Goal: Communication & Community: Answer question/provide support

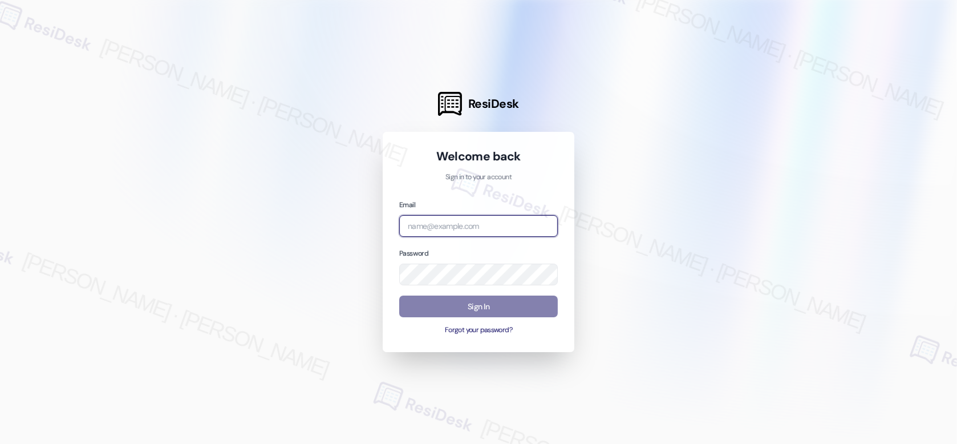
click at [462, 232] on input "email" at bounding box center [478, 226] width 159 height 22
type input "automated-surveys-affinity_property-[PERSON_NAME].[PERSON_NAME].[PERSON_NAME]@a…"
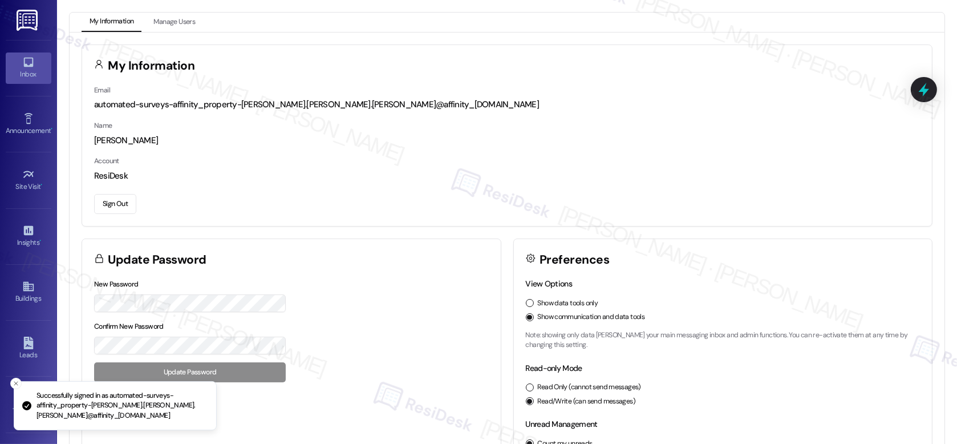
click at [22, 67] on icon at bounding box center [28, 62] width 13 height 13
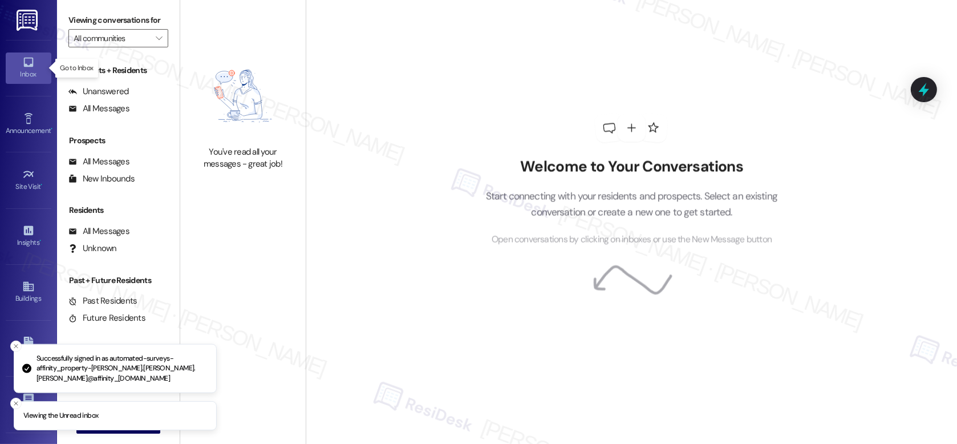
click at [22, 67] on icon at bounding box center [28, 62] width 13 height 13
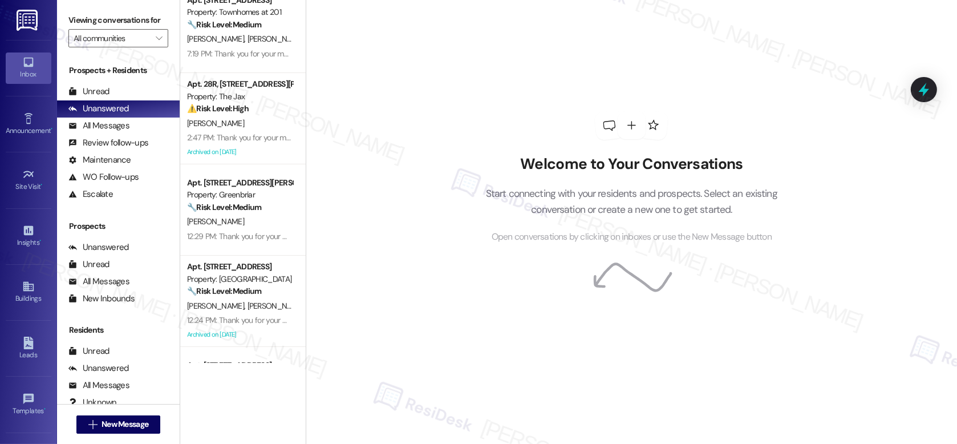
scroll to position [387, 0]
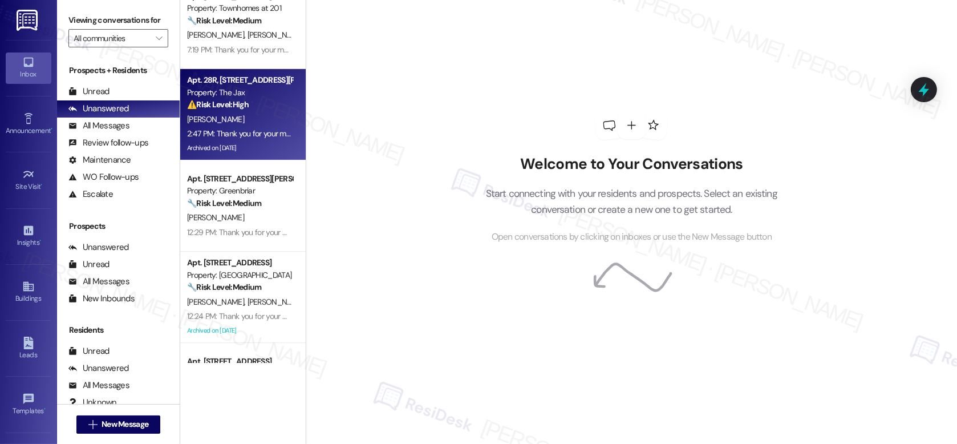
click at [222, 124] on div "[PERSON_NAME]" at bounding box center [240, 119] width 108 height 14
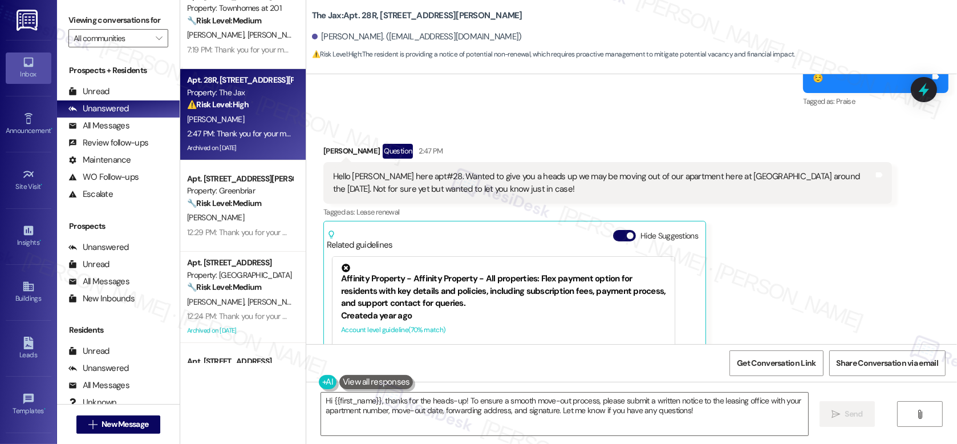
scroll to position [27652, 0]
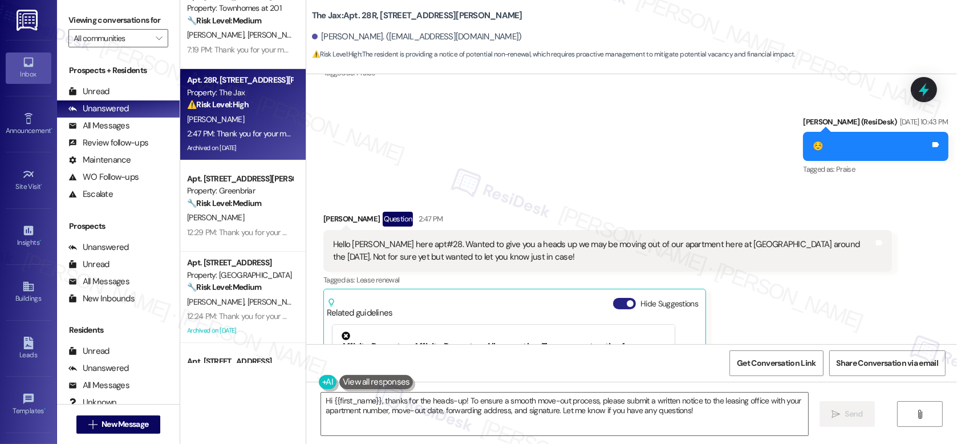
click at [614, 298] on button "Hide Suggestions" at bounding box center [624, 303] width 23 height 11
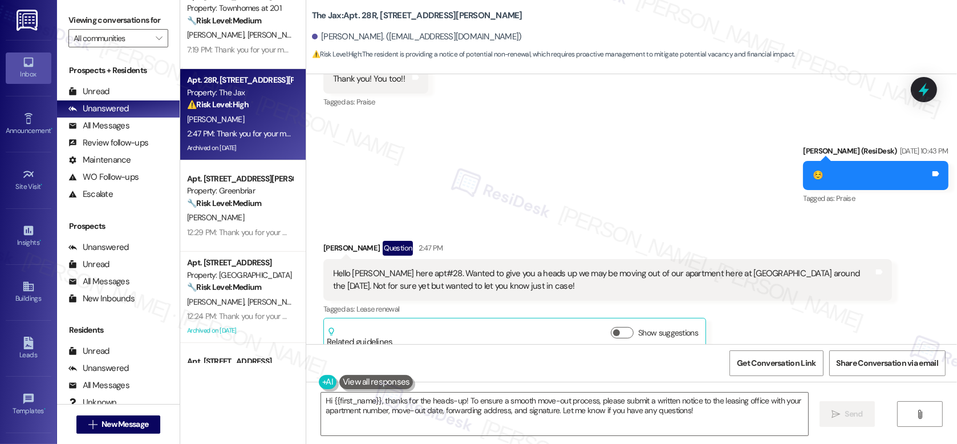
scroll to position [27624, 0]
click at [580, 266] on div "Hello [PERSON_NAME] here apt#28. Wanted to give you a heads up we may be moving…" at bounding box center [603, 278] width 541 height 25
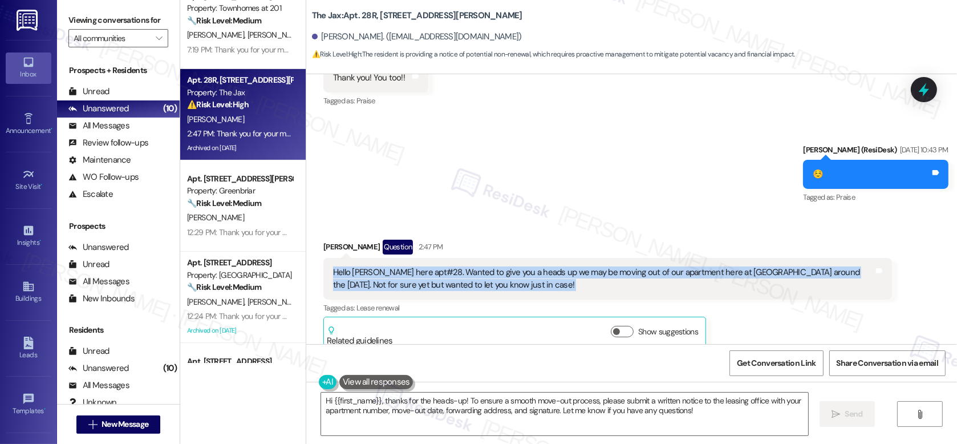
click at [584, 266] on div "Hello [PERSON_NAME] here apt#28. Wanted to give you a heads up we may be moving…" at bounding box center [603, 278] width 541 height 25
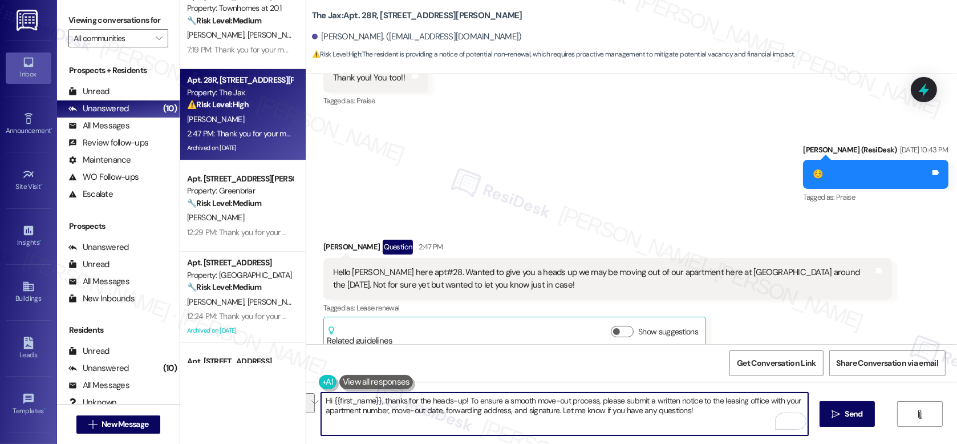
drag, startPoint x: 690, startPoint y: 414, endPoint x: 460, endPoint y: 396, distance: 230.6
click at [460, 396] on textarea "Hi {{first_name}}, thanks for the heads-up! To ensure a smooth move-out process…" at bounding box center [564, 413] width 487 height 43
click at [651, 403] on textarea "Hi {{first_name}}, thanks for the heads-up! I'll inform the leasing team right …" at bounding box center [564, 413] width 487 height 43
click at [742, 397] on textarea "Hi {{first_name}}, thanks for the heads-up! I'll inform the leasing team right …" at bounding box center [564, 413] width 487 height 43
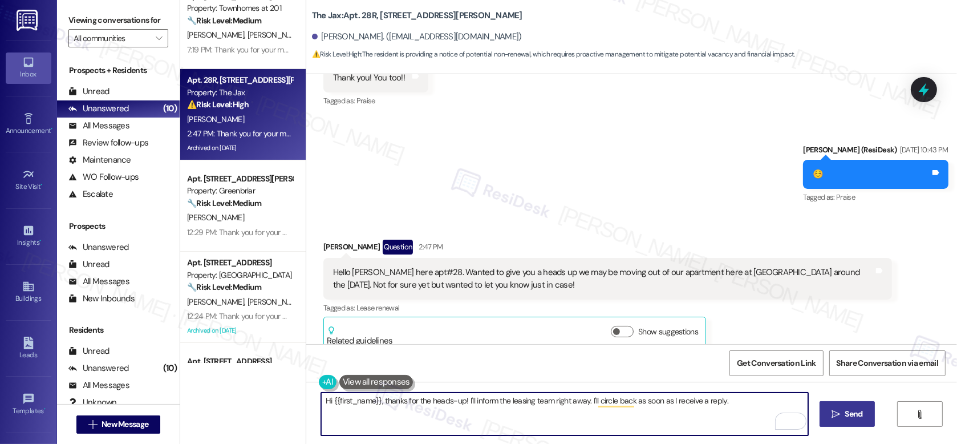
type textarea "Hi {{first_name}}, thanks for the heads-up! I'll inform the leasing team right …"
click at [849, 408] on span "Send" at bounding box center [854, 414] width 18 height 12
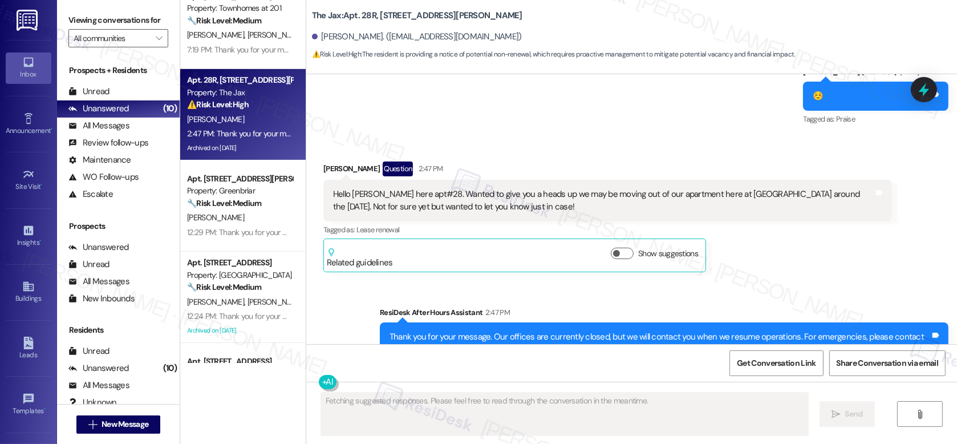
scroll to position [27703, 0]
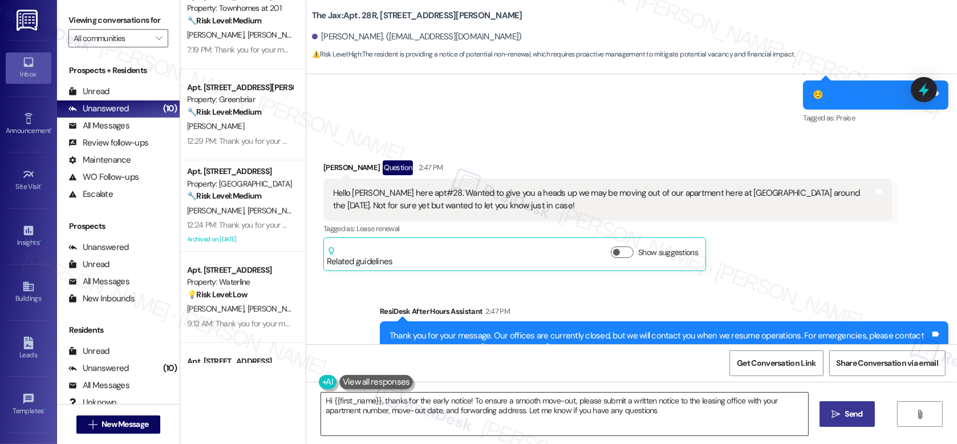
type textarea "Hi {{first_name}}, thanks for the early notice! To ensure a smooth move-out, pl…"
click at [583, 411] on textarea "Hi {{first_name}}, thanks for the early notice! To ensure a smooth move-out, pl…" at bounding box center [564, 413] width 487 height 43
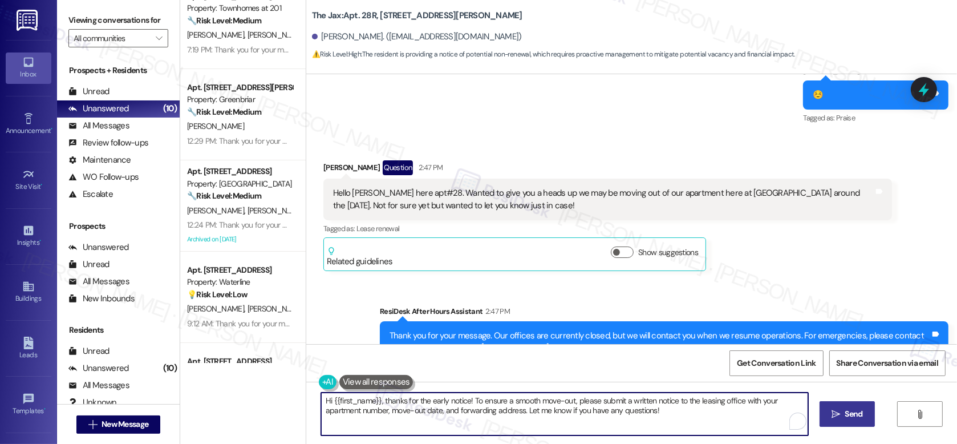
click at [583, 411] on textarea "Hi {{first_name}}, thanks for the early notice! To ensure a smooth move-out, pl…" at bounding box center [564, 413] width 487 height 43
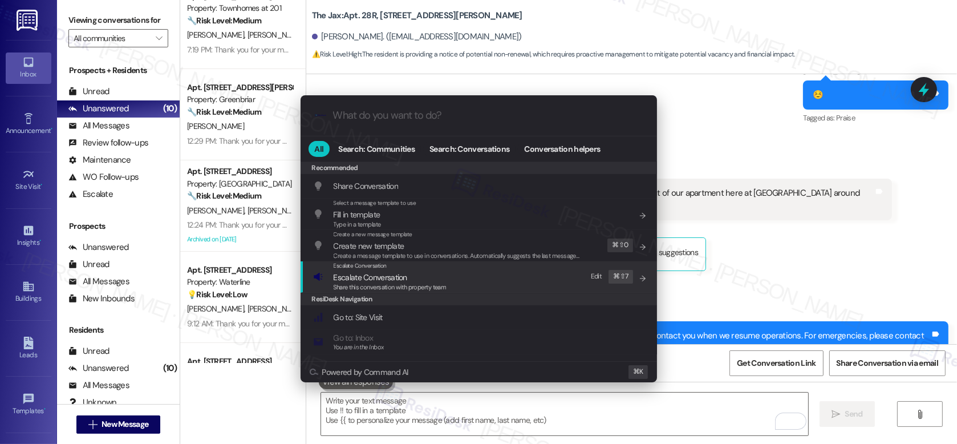
click at [490, 280] on div "Escalate Conversation Escalate Conversation Share this conversation with proper…" at bounding box center [480, 276] width 334 height 31
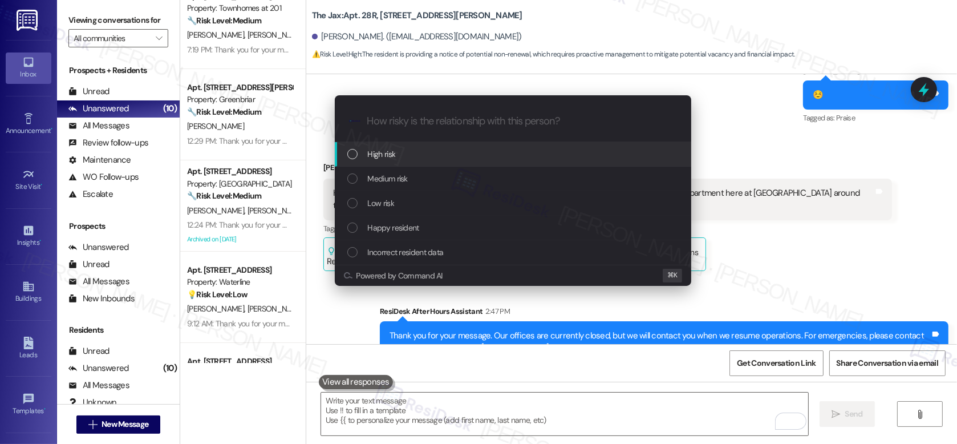
click at [432, 161] on div "High risk" at bounding box center [513, 154] width 357 height 25
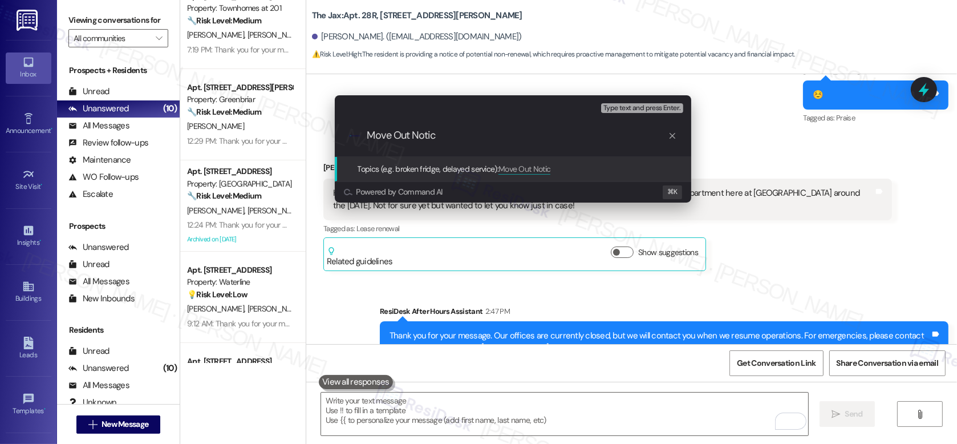
type input "Move Out Notice"
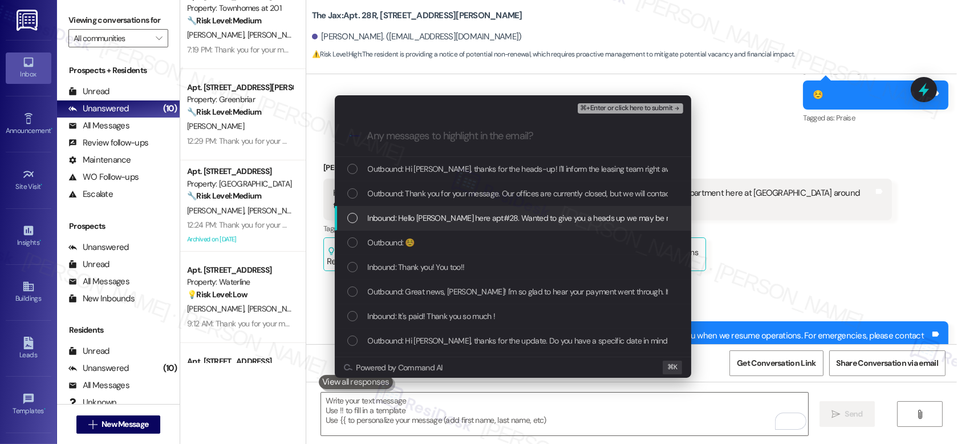
click at [439, 220] on span "Inbound: Hello [PERSON_NAME] here apt#28. Wanted to give you a heads up we may …" at bounding box center [739, 218] width 742 height 13
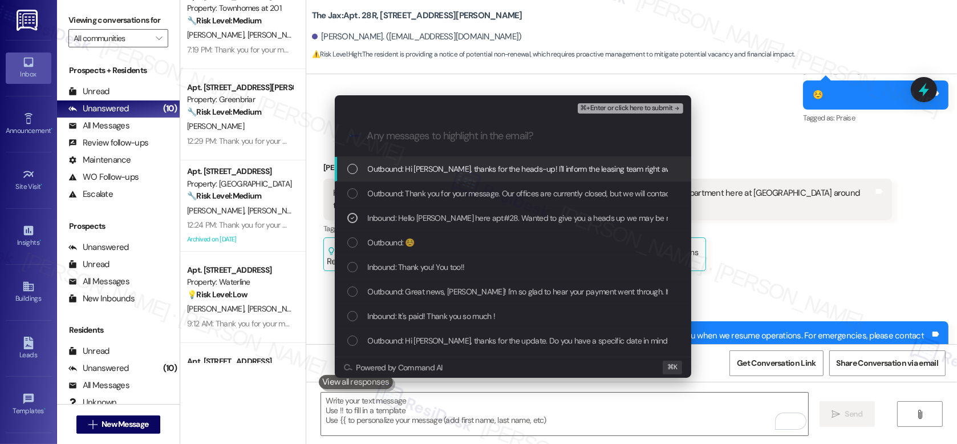
click at [470, 175] on span "Outbound: Hi [PERSON_NAME], thanks for the heads-up! I'll inform the leasing te…" at bounding box center [593, 169] width 450 height 13
click at [612, 106] on span "⌘+Enter or click here to submit" at bounding box center [626, 108] width 92 height 8
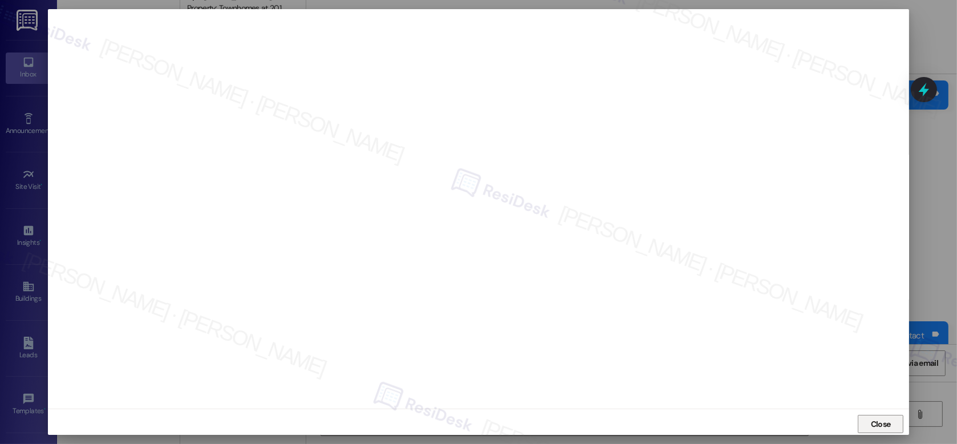
click at [878, 426] on span "Close" at bounding box center [881, 424] width 20 height 12
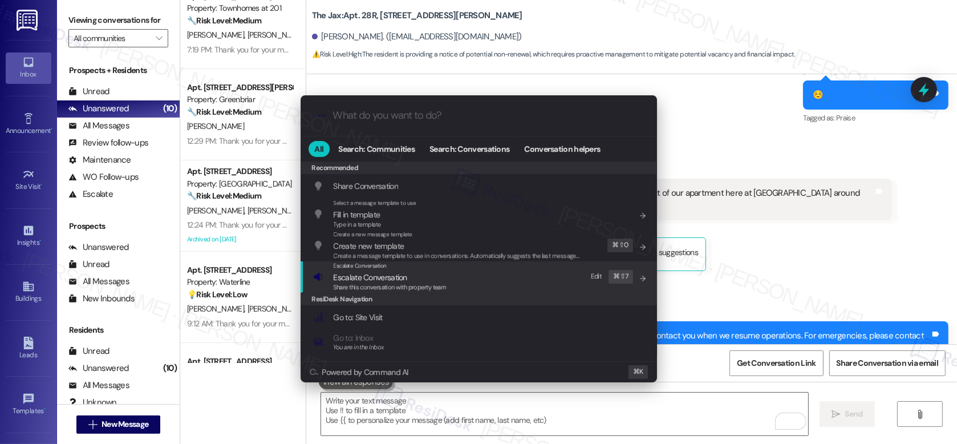
click at [469, 284] on div "Escalate Conversation Escalate Conversation Share this conversation with proper…" at bounding box center [480, 276] width 334 height 31
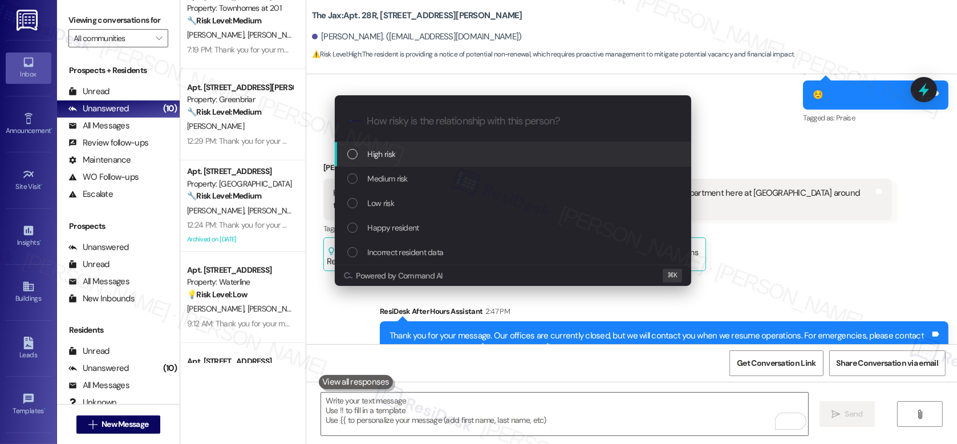
click at [450, 161] on div "High risk" at bounding box center [513, 154] width 357 height 25
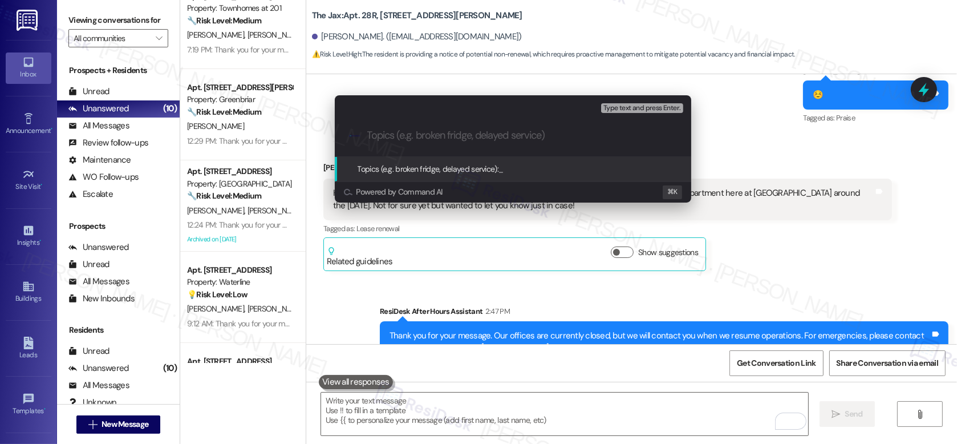
paste input "Move Out Notice"
type input "Move Out Notice"
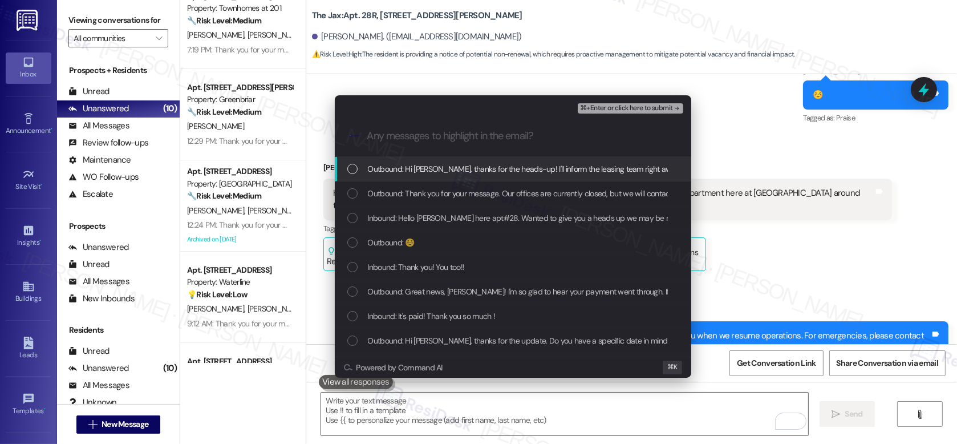
click at [446, 169] on span "Outbound: Hi [PERSON_NAME], thanks for the heads-up! I'll inform the leasing te…" at bounding box center [593, 169] width 450 height 13
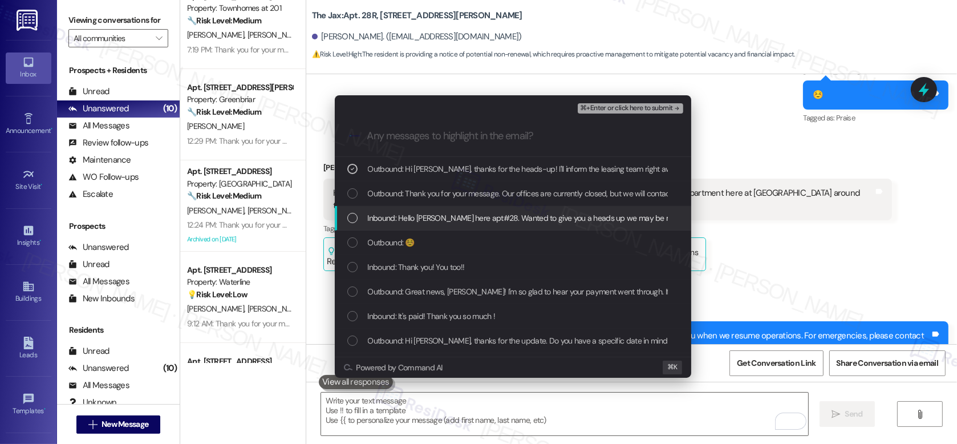
click at [436, 213] on span "Inbound: Hello [PERSON_NAME] here apt#28. Wanted to give you a heads up we may …" at bounding box center [739, 218] width 742 height 13
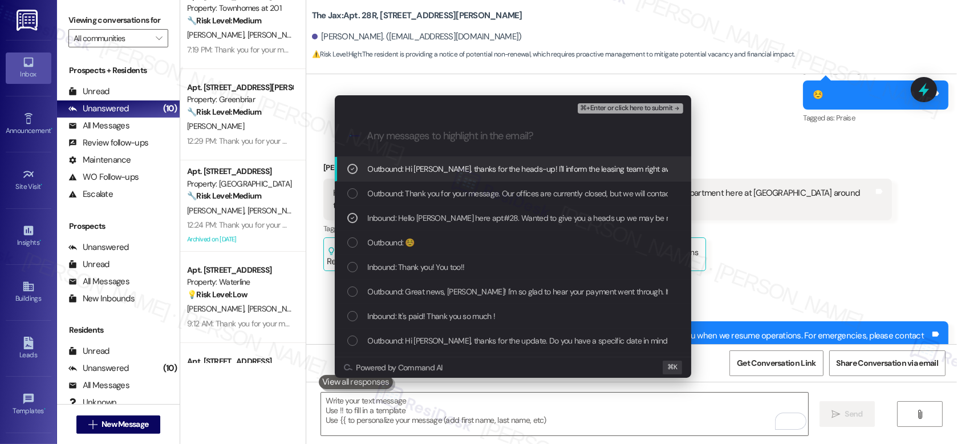
click at [633, 112] on span "⌘+Enter or click here to submit" at bounding box center [626, 108] width 92 height 8
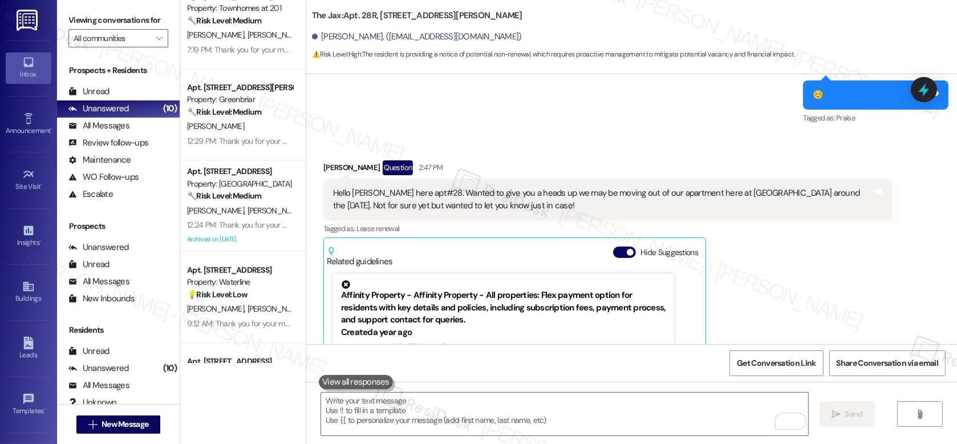
scroll to position [27881, 0]
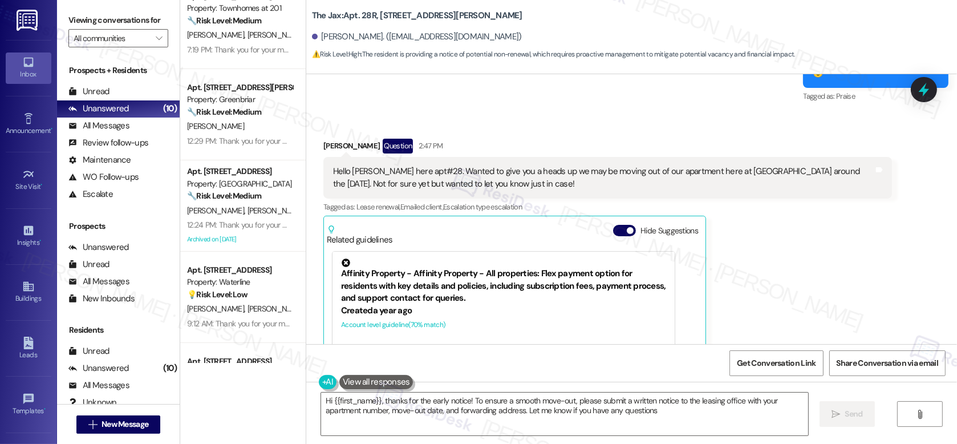
type textarea "Hi {{first_name}}, thanks for the early notice! To ensure a smooth move-out, pl…"
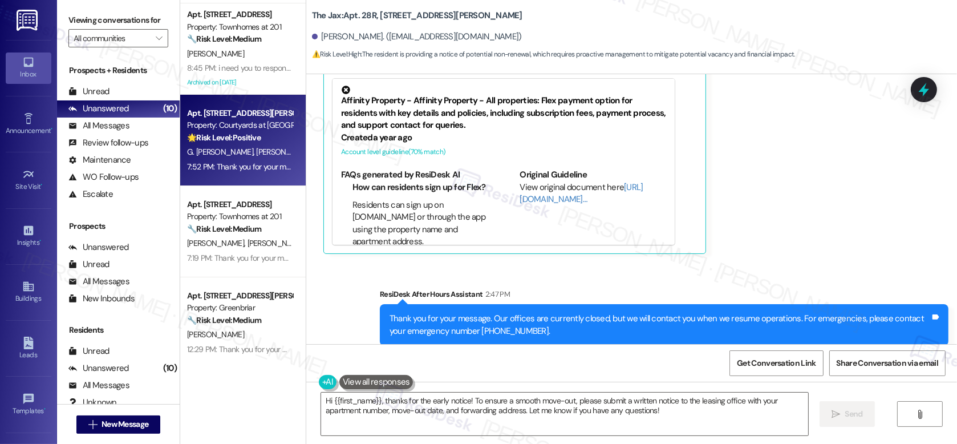
scroll to position [0, 0]
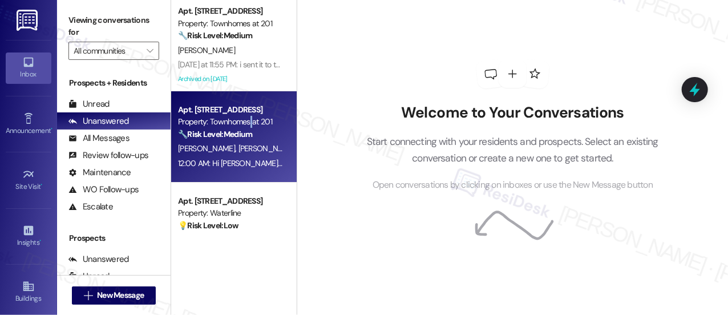
click at [252, 120] on div "Property: Townhomes at 201" at bounding box center [231, 122] width 106 height 12
click at [264, 121] on div "Property: Townhomes at 201" at bounding box center [231, 122] width 106 height 12
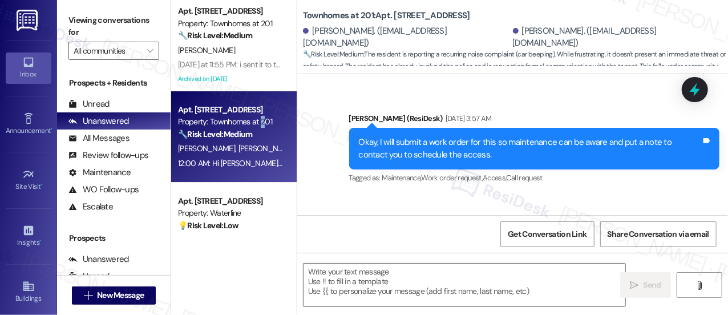
type textarea "Fetching suggested responses. Please feel free to read through the conversation…"
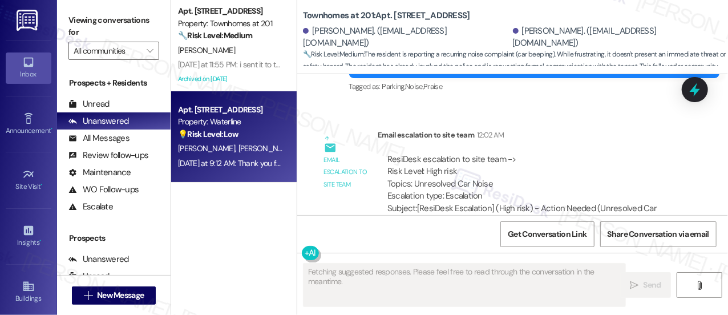
click at [282, 127] on div "Property: Waterline" at bounding box center [231, 122] width 106 height 12
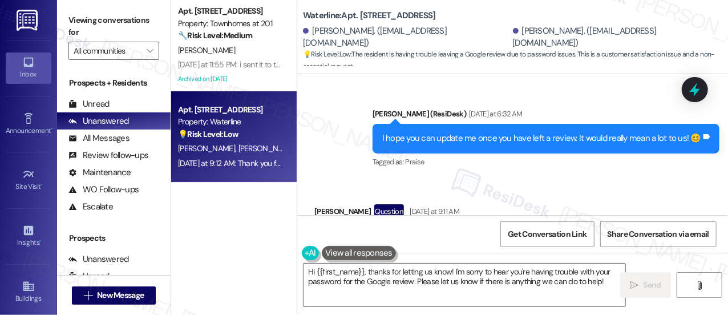
scroll to position [2178, 0]
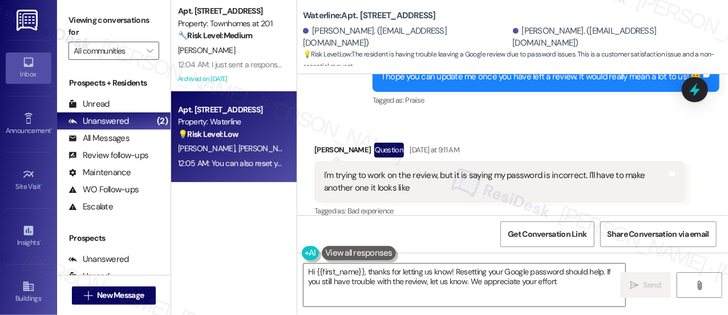
type textarea "Hi {{first_name}}, thanks for letting us know! Resetting your Google password s…"
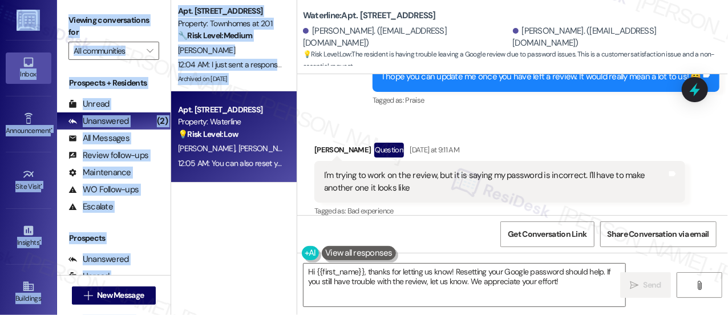
drag, startPoint x: 229, startPoint y: 99, endPoint x: 19, endPoint y: 23, distance: 223.4
click at [19, 5] on div "Inbox Go to Inbox Announcement • Send A Text Announcement Site Visit • Go to Si…" at bounding box center [364, 157] width 728 height 315
